Goal: Understand process/instructions

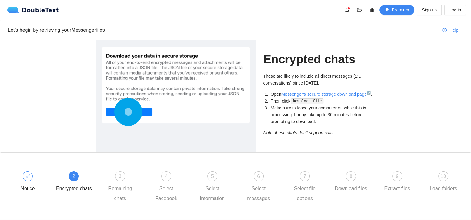
click at [130, 113] on circle at bounding box center [128, 111] width 9 height 9
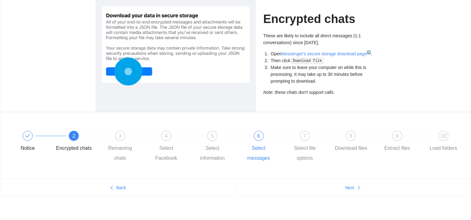
scroll to position [41, 0]
click at [357, 183] on button "Next" at bounding box center [353, 188] width 235 height 10
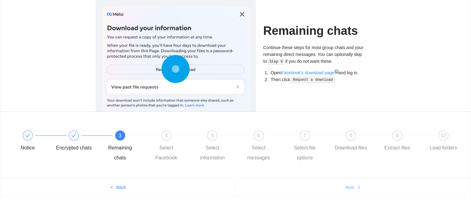
click at [352, 187] on span "Next" at bounding box center [349, 187] width 9 height 7
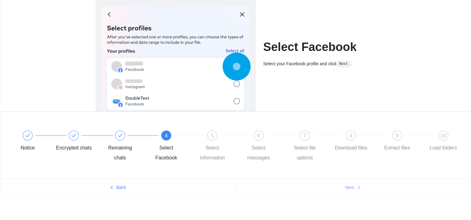
click at [352, 187] on span "Next" at bounding box center [349, 187] width 9 height 7
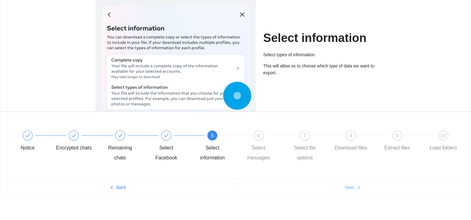
click at [352, 187] on span "Next" at bounding box center [349, 187] width 9 height 7
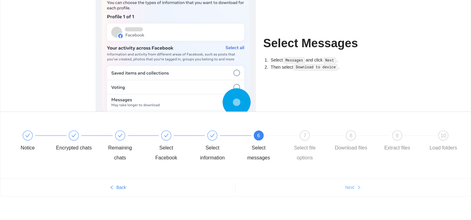
click at [352, 187] on span "Next" at bounding box center [349, 187] width 9 height 7
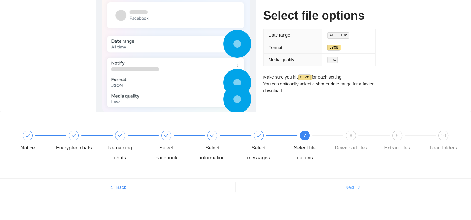
click at [352, 187] on span "Next" at bounding box center [349, 187] width 9 height 7
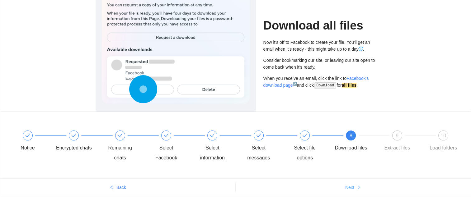
click at [352, 187] on span "Next" at bounding box center [349, 187] width 9 height 7
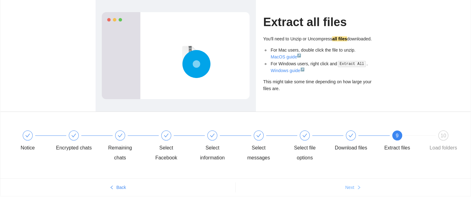
click at [352, 187] on span "Next" at bounding box center [349, 187] width 9 height 7
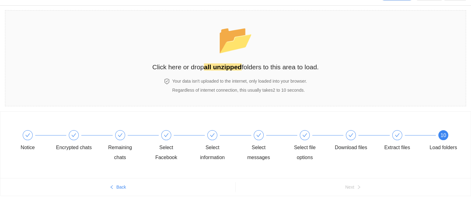
scroll to position [14, 0]
click at [118, 187] on span "Back" at bounding box center [121, 187] width 10 height 7
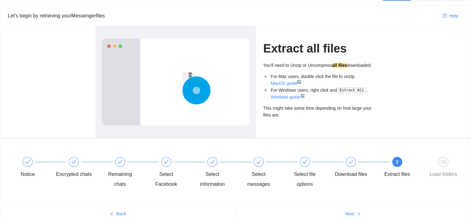
click at [118, 187] on div "Notice Encrypted chats Remaining chats Select Facebook Select information Selec…" at bounding box center [236, 173] width 452 height 45
click at [118, 187] on div "Remaining chats" at bounding box center [125, 173] width 46 height 32
click at [122, 208] on ul "Back Next" at bounding box center [235, 214] width 470 height 18
click at [119, 213] on span "Back" at bounding box center [121, 214] width 10 height 7
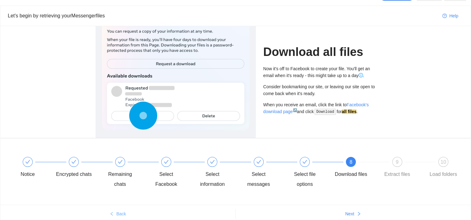
click at [120, 215] on span "Back" at bounding box center [121, 214] width 10 height 7
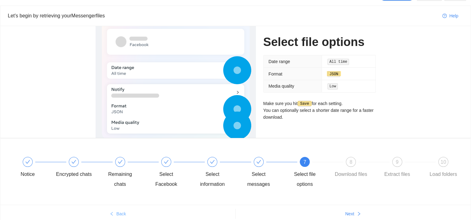
click at [120, 215] on span "Back" at bounding box center [121, 214] width 10 height 7
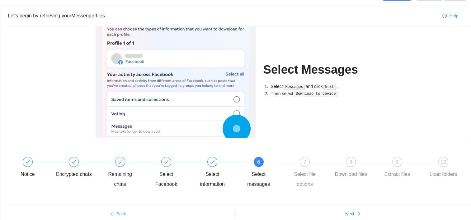
click at [120, 215] on span "Back" at bounding box center [121, 214] width 10 height 7
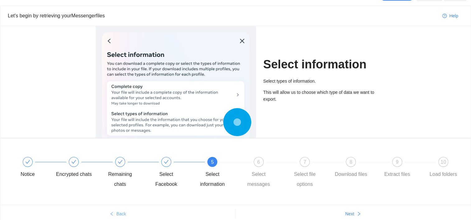
click at [120, 215] on span "Back" at bounding box center [121, 214] width 10 height 7
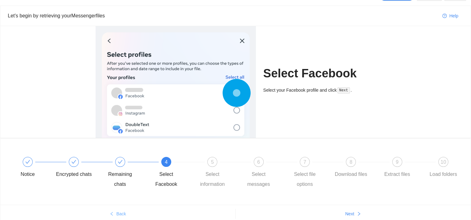
click at [121, 214] on span "Back" at bounding box center [121, 214] width 10 height 7
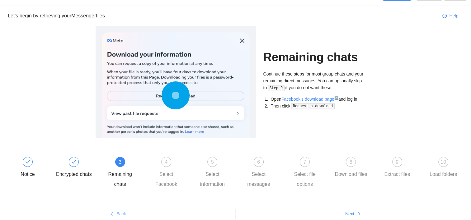
click at [117, 215] on span "Back" at bounding box center [121, 214] width 10 height 7
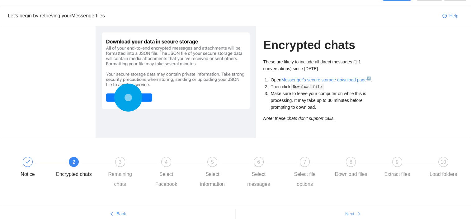
click at [358, 215] on icon "right" at bounding box center [359, 214] width 4 height 4
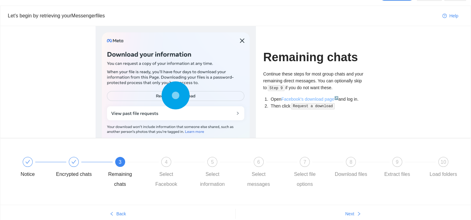
click at [297, 100] on link "Facebook's download page ↗" at bounding box center [309, 99] width 57 height 5
